Goal: Information Seeking & Learning: Learn about a topic

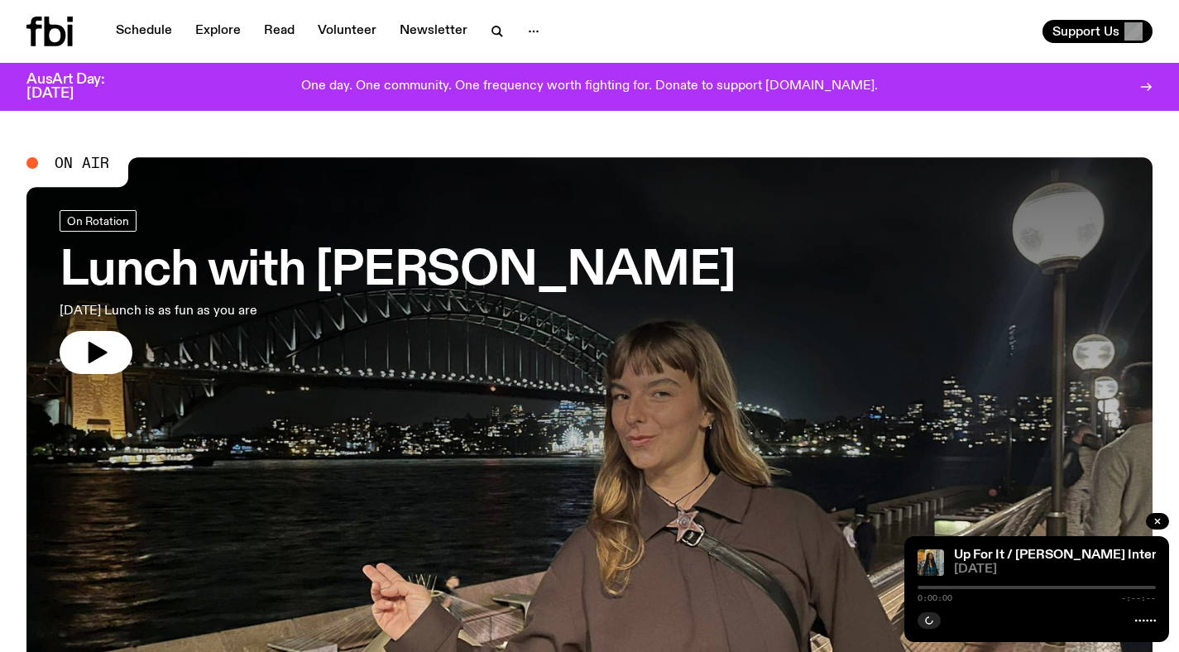
click at [314, 255] on h3 "Lunch with [PERSON_NAME]" at bounding box center [398, 271] width 676 height 46
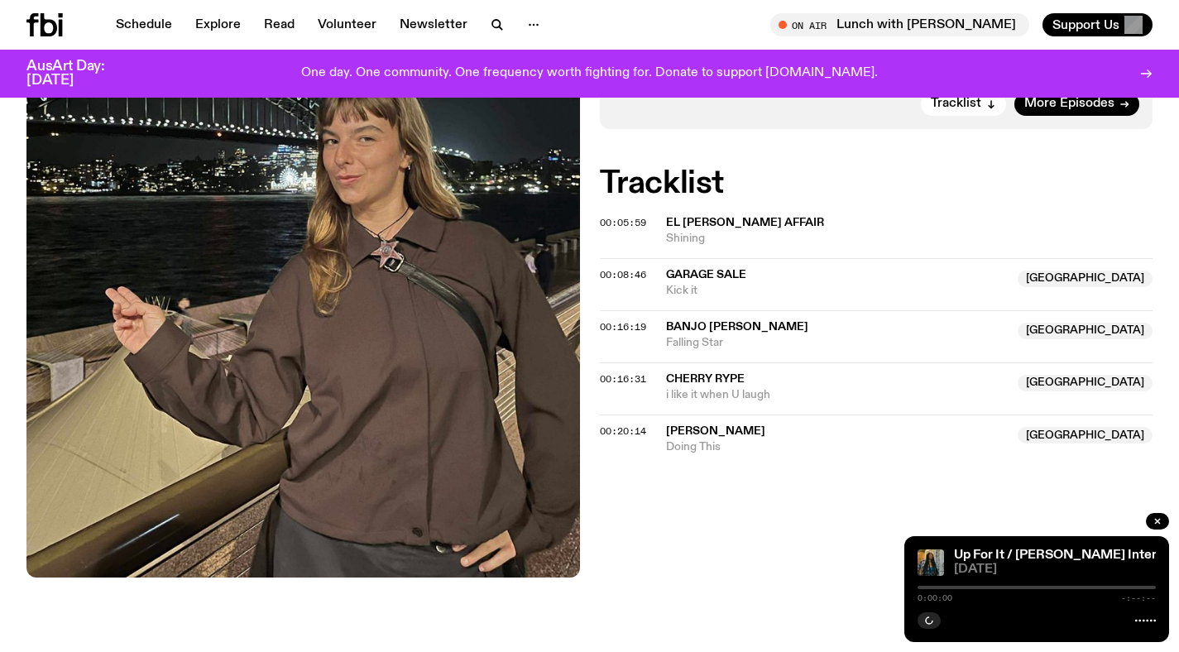
scroll to position [384, 0]
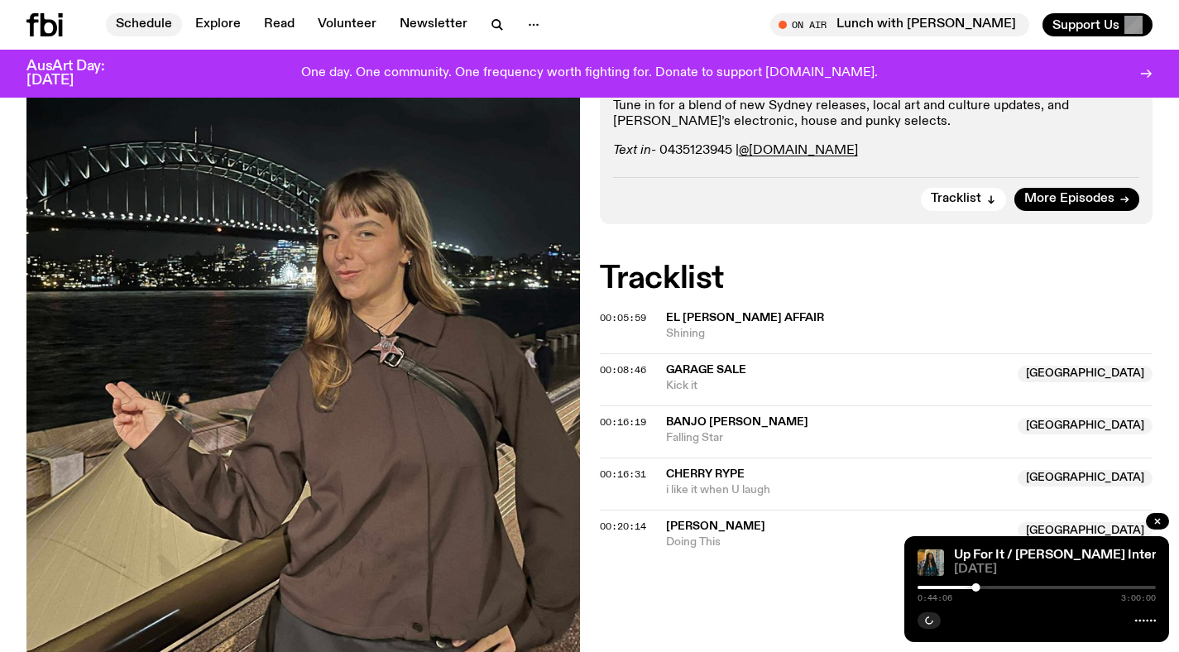
click at [145, 22] on link "Schedule" at bounding box center [144, 24] width 76 height 23
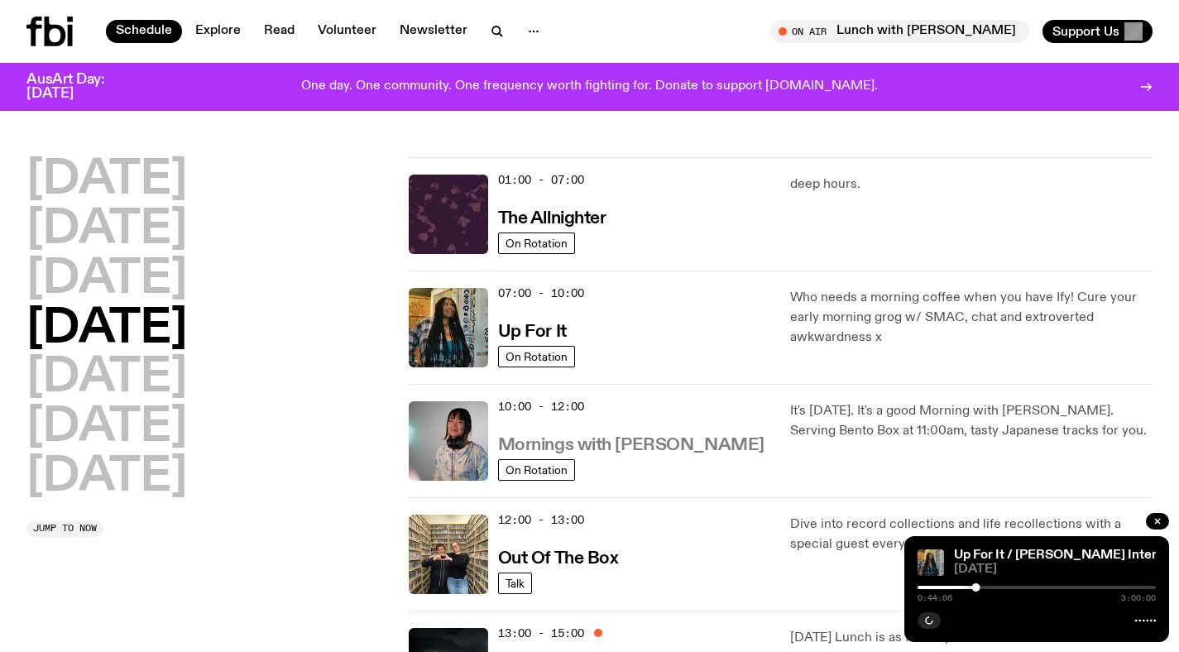
click at [634, 454] on h3 "Mornings with [PERSON_NAME]" at bounding box center [631, 445] width 266 height 17
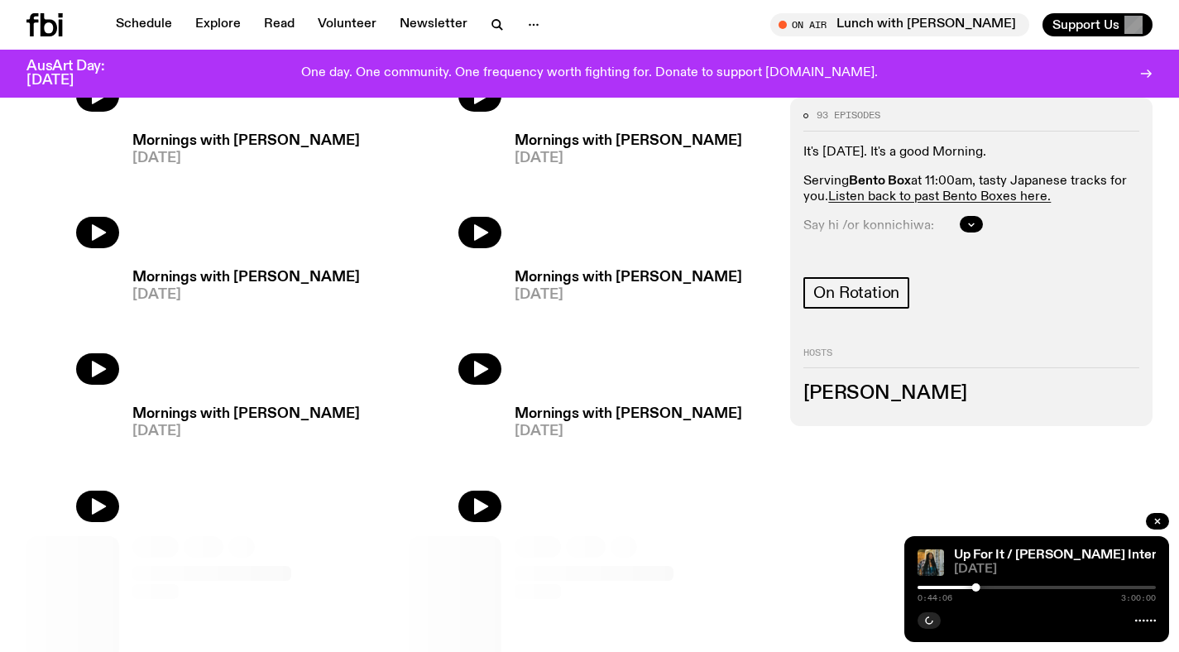
scroll to position [683, 0]
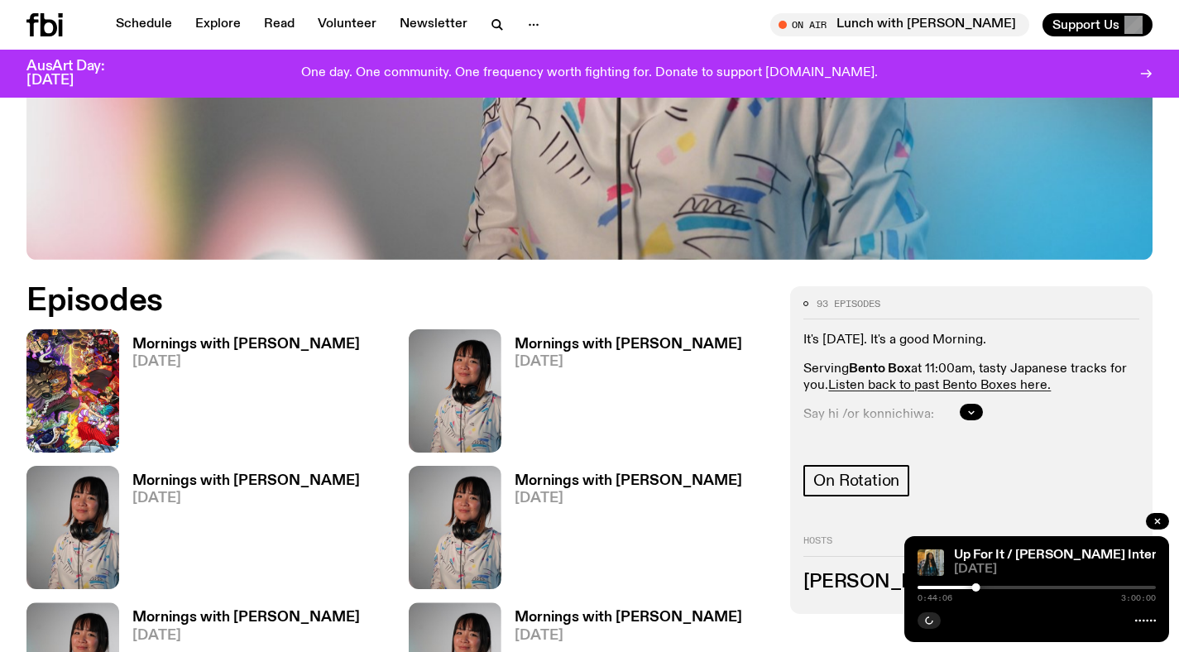
click at [244, 338] on h3 "Mornings with [PERSON_NAME]" at bounding box center [246, 345] width 228 height 14
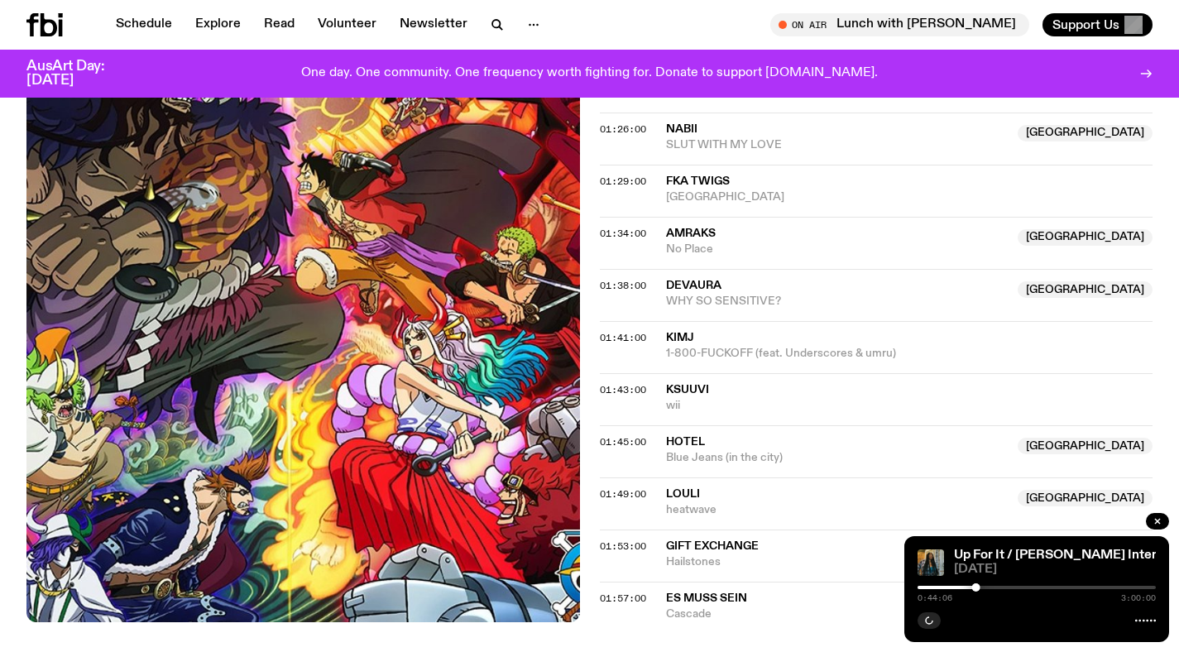
scroll to position [1832, 0]
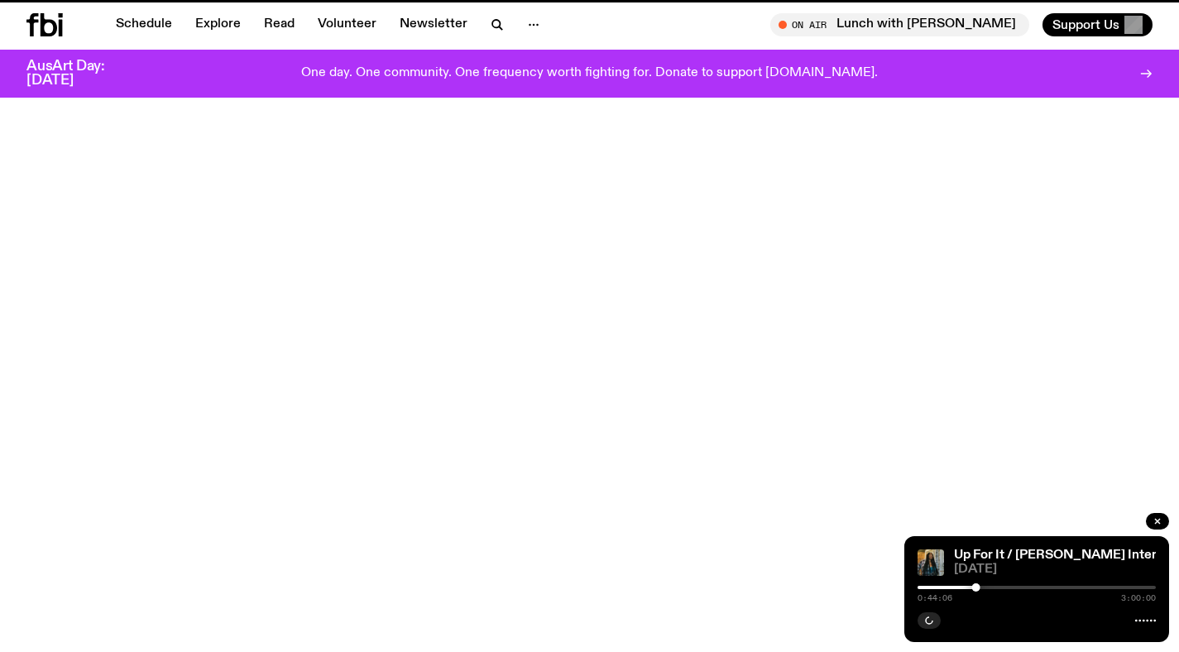
scroll to position [683, 0]
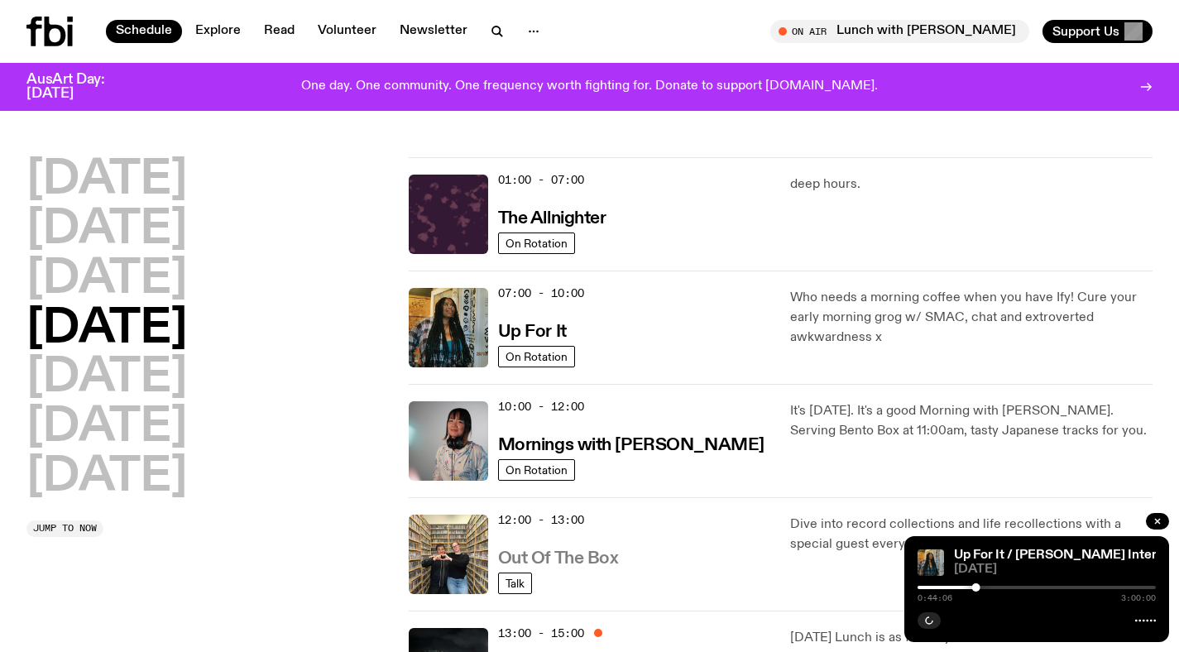
click at [548, 555] on h3 "Out Of The Box" at bounding box center [558, 558] width 121 height 17
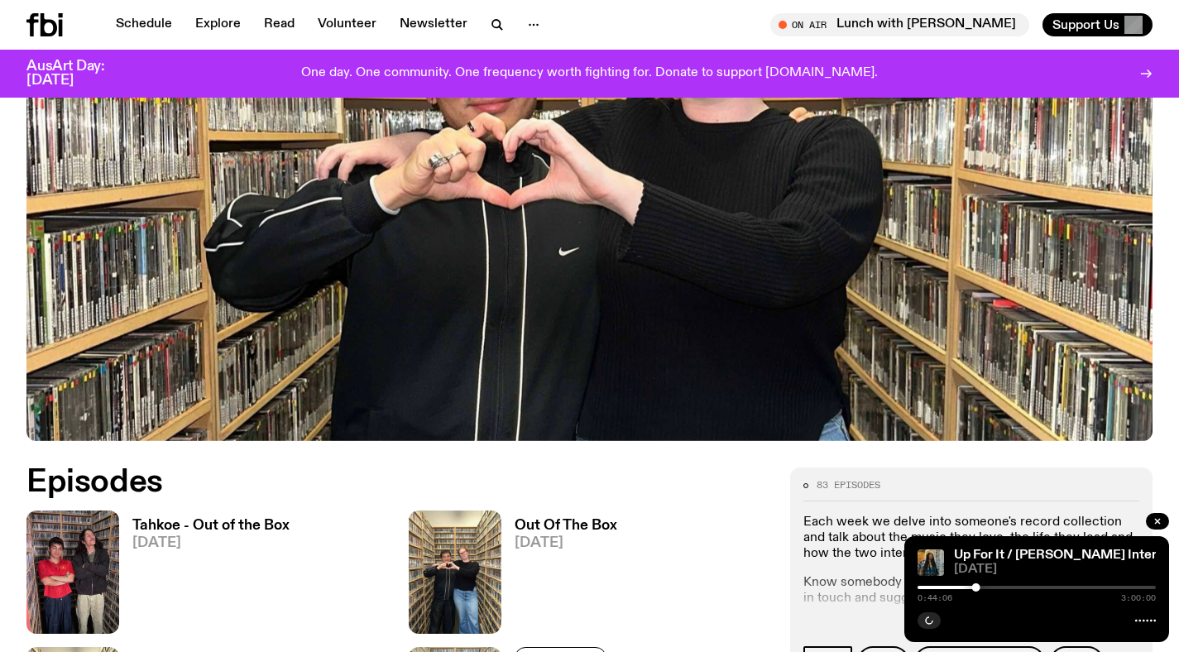
scroll to position [559, 0]
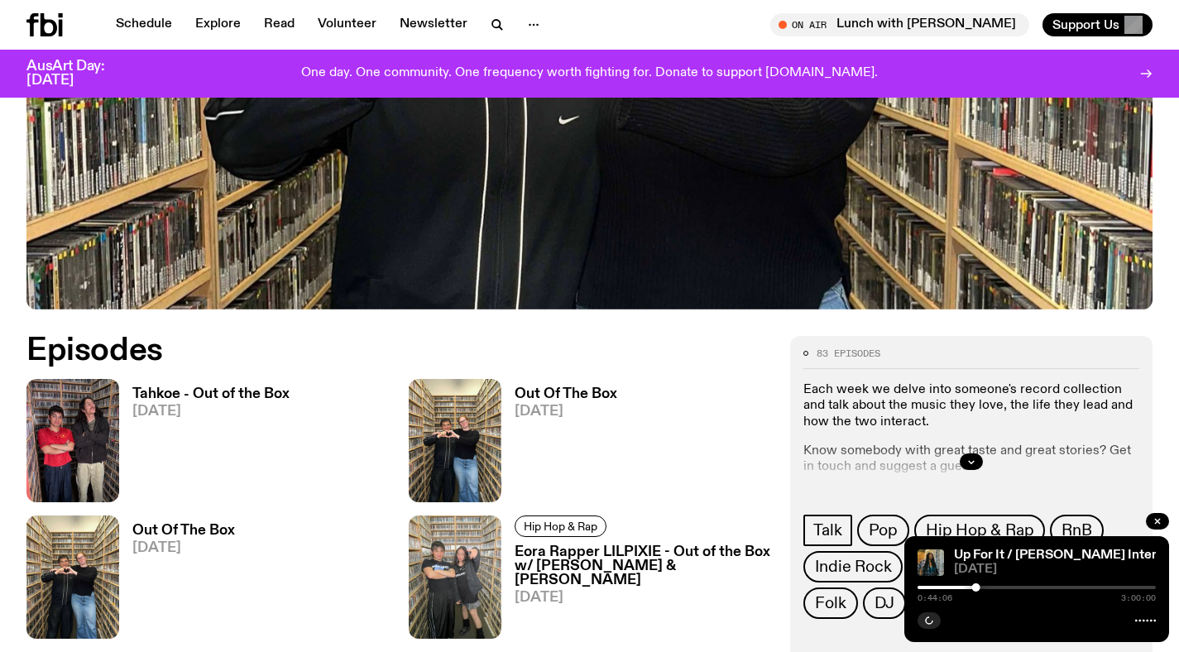
click at [230, 394] on h3 "Tahkoe - Out of the Box" at bounding box center [210, 394] width 157 height 14
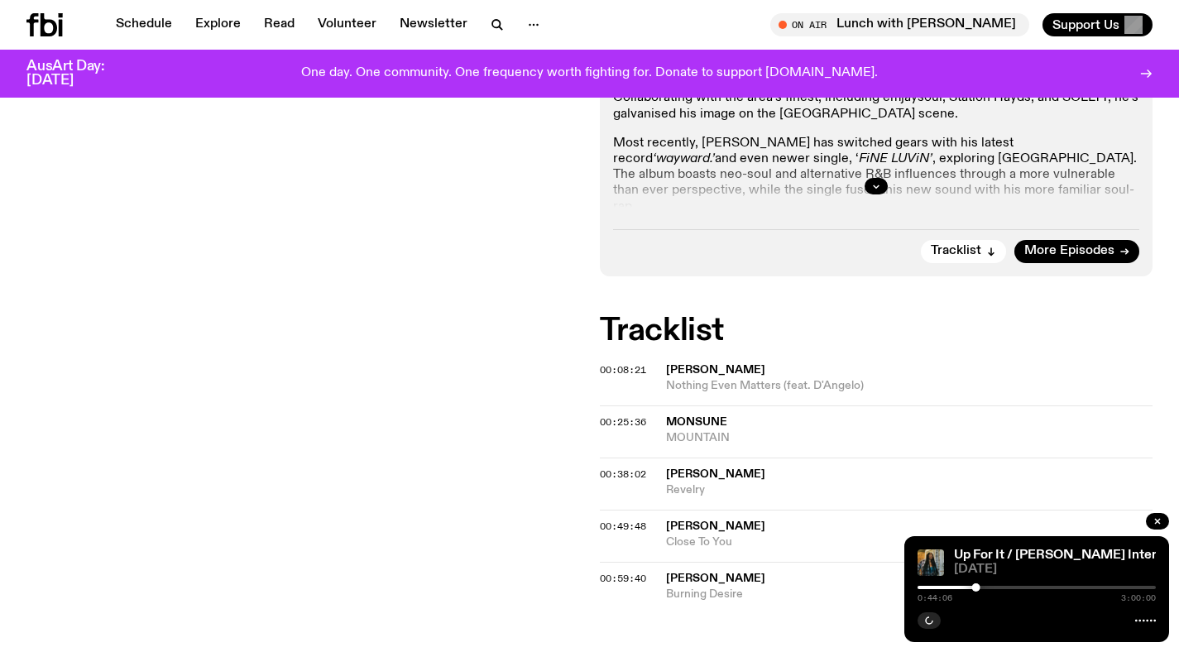
scroll to position [323, 0]
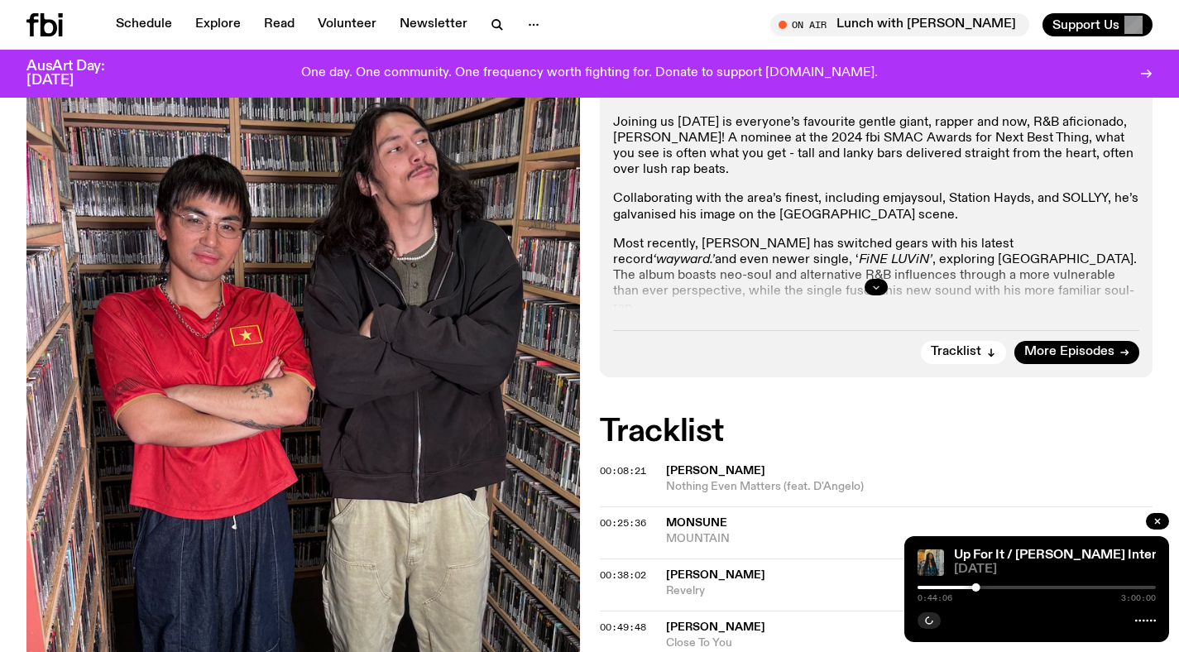
click at [867, 289] on button "button" at bounding box center [876, 287] width 23 height 17
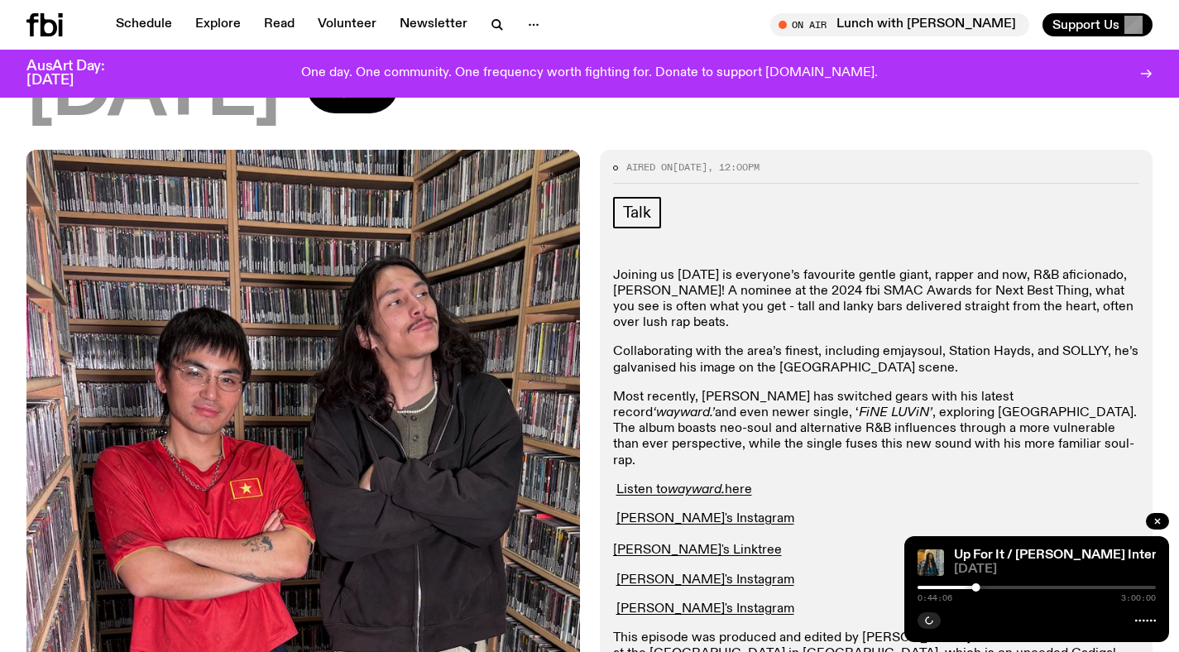
scroll to position [169, 0]
